Goal: Information Seeking & Learning: Learn about a topic

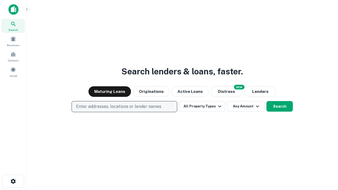
click at [124, 107] on p "Enter addresses, locations or lender names" at bounding box center [118, 106] width 85 height 6
type input "**********"
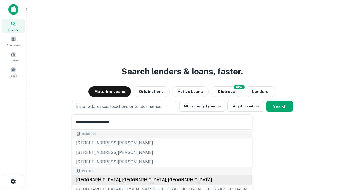
click at [126, 180] on div "Santa Monica, CA, USA" at bounding box center [162, 179] width 180 height 9
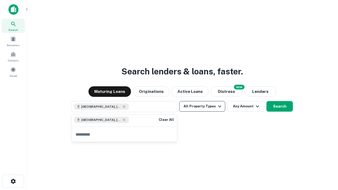
click at [202, 106] on button "All Property Types" at bounding box center [202, 106] width 46 height 11
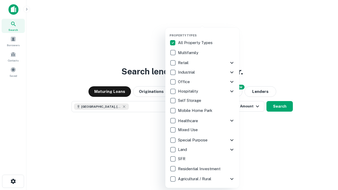
click at [206, 32] on button "button" at bounding box center [206, 32] width 74 height 0
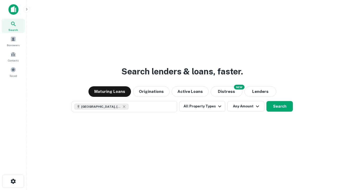
scroll to position [8, 0]
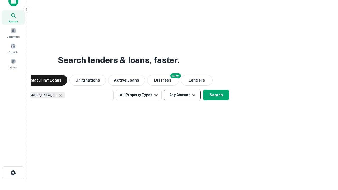
click at [164, 90] on button "Any Amount" at bounding box center [182, 95] width 37 height 11
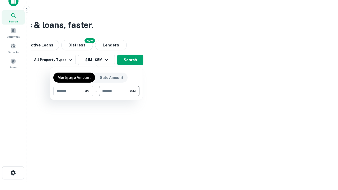
type input "*******"
click at [96, 96] on button "button" at bounding box center [96, 96] width 86 height 0
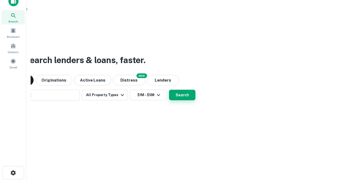
click at [169, 90] on button "Search" at bounding box center [182, 95] width 26 height 11
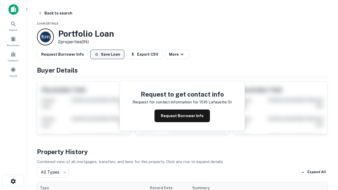
click at [107, 54] on button "Save Loan" at bounding box center [107, 54] width 34 height 9
click at [108, 54] on button "Save Loan" at bounding box center [107, 54] width 34 height 9
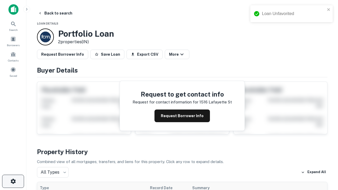
click at [13, 181] on icon "button" at bounding box center [13, 181] width 6 height 6
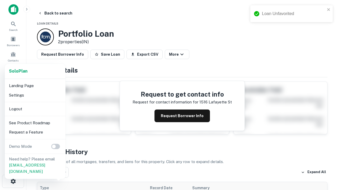
click at [35, 109] on li "Logout" at bounding box center [35, 108] width 56 height 9
